Goal: Transaction & Acquisition: Purchase product/service

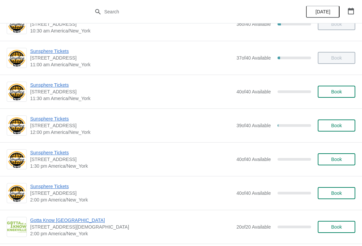
scroll to position [123, 0]
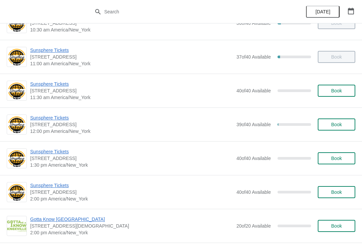
click at [66, 118] on span "Sunsphere Tickets" at bounding box center [131, 118] width 203 height 7
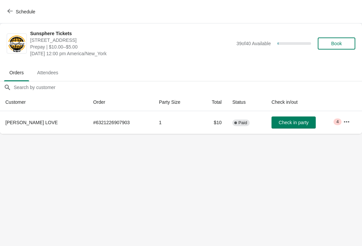
click at [295, 117] on button "Check in party" at bounding box center [294, 123] width 44 height 12
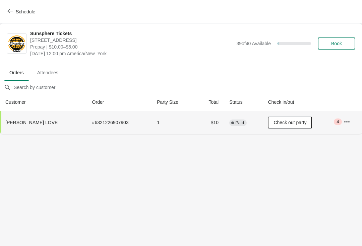
click at [330, 46] on button "Book" at bounding box center [337, 44] width 38 height 12
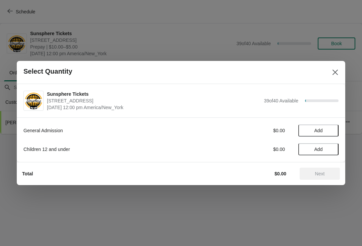
click at [331, 127] on button "Add" at bounding box center [318, 131] width 40 height 12
click at [334, 126] on div "General Admission $10.00 1" at bounding box center [180, 131] width 315 height 12
click at [330, 127] on icon at bounding box center [330, 130] width 7 height 7
click at [331, 127] on icon at bounding box center [330, 130] width 7 height 7
click at [325, 175] on span "Next" at bounding box center [320, 173] width 10 height 5
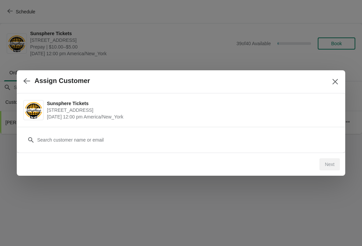
click at [140, 127] on div "Customer" at bounding box center [181, 140] width 329 height 26
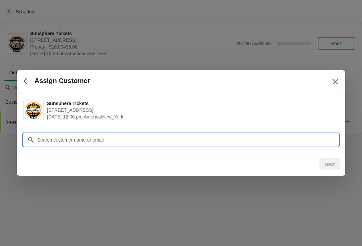
click at [138, 135] on input "Customer" at bounding box center [188, 140] width 302 height 12
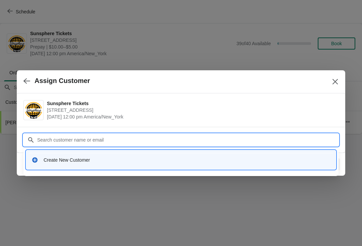
click at [113, 156] on div "Create New Customer" at bounding box center [181, 160] width 305 height 14
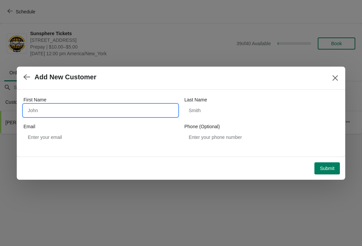
click at [98, 106] on input "First Name" at bounding box center [100, 111] width 154 height 12
type input "Walkin"
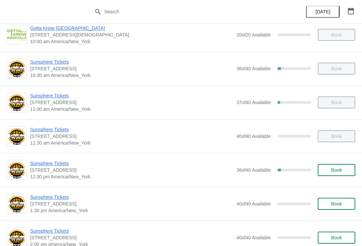
scroll to position [77, 0]
click at [353, 168] on button "Book" at bounding box center [337, 171] width 38 height 12
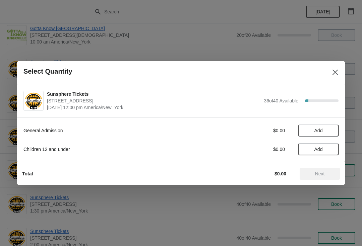
click at [324, 131] on span "Add" at bounding box center [319, 130] width 28 height 5
click at [319, 165] on div "Total $10.00 Next" at bounding box center [178, 171] width 323 height 17
click at [322, 173] on span "Next" at bounding box center [320, 173] width 10 height 5
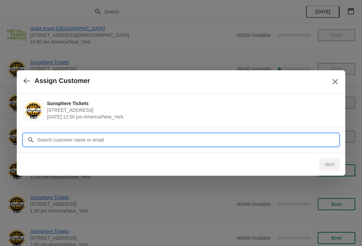
click at [289, 141] on input "Customer" at bounding box center [188, 140] width 302 height 12
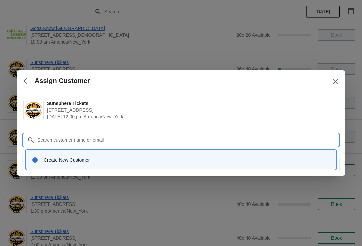
click at [165, 163] on div "Create New Customer" at bounding box center [187, 160] width 287 height 7
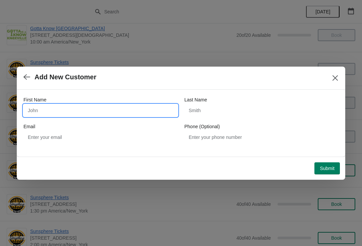
click at [86, 115] on input "First Name" at bounding box center [100, 111] width 154 height 12
type input "W"
click at [328, 165] on button "Submit" at bounding box center [327, 169] width 25 height 12
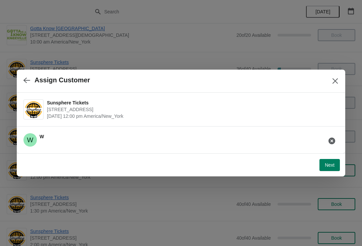
click at [328, 161] on button "Next" at bounding box center [330, 165] width 20 height 12
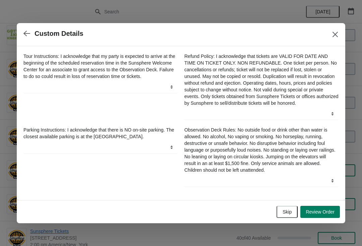
click at [287, 215] on span "Skip" at bounding box center [287, 212] width 9 height 5
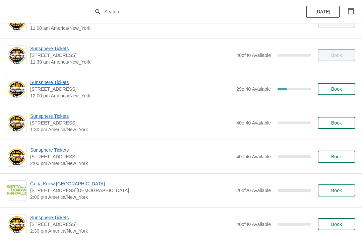
scroll to position [135, 0]
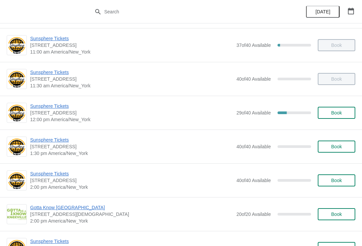
click at [335, 112] on span "Book" at bounding box center [336, 112] width 11 height 5
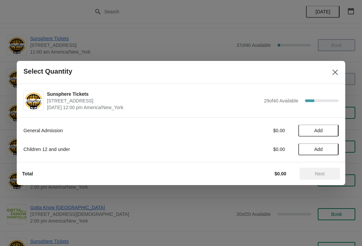
click at [326, 132] on span "Add" at bounding box center [319, 130] width 28 height 5
click at [333, 129] on icon at bounding box center [330, 130] width 7 height 7
click at [319, 174] on span "Next" at bounding box center [320, 173] width 10 height 5
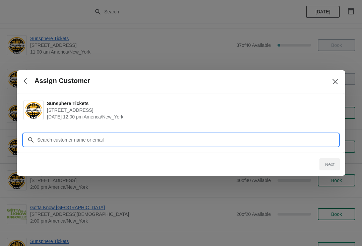
click at [260, 138] on input "Customer" at bounding box center [188, 140] width 302 height 12
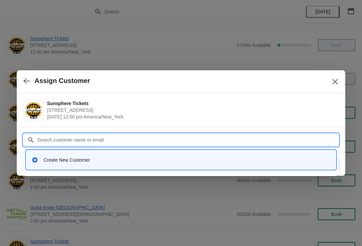
click at [115, 151] on div "Create New Customer" at bounding box center [181, 160] width 310 height 19
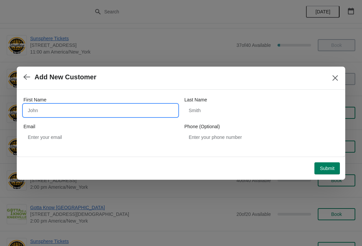
click at [74, 108] on input "First Name" at bounding box center [100, 111] width 154 height 12
type input "W"
click at [325, 160] on div "Submit" at bounding box center [179, 167] width 321 height 15
